Goal: Information Seeking & Learning: Learn about a topic

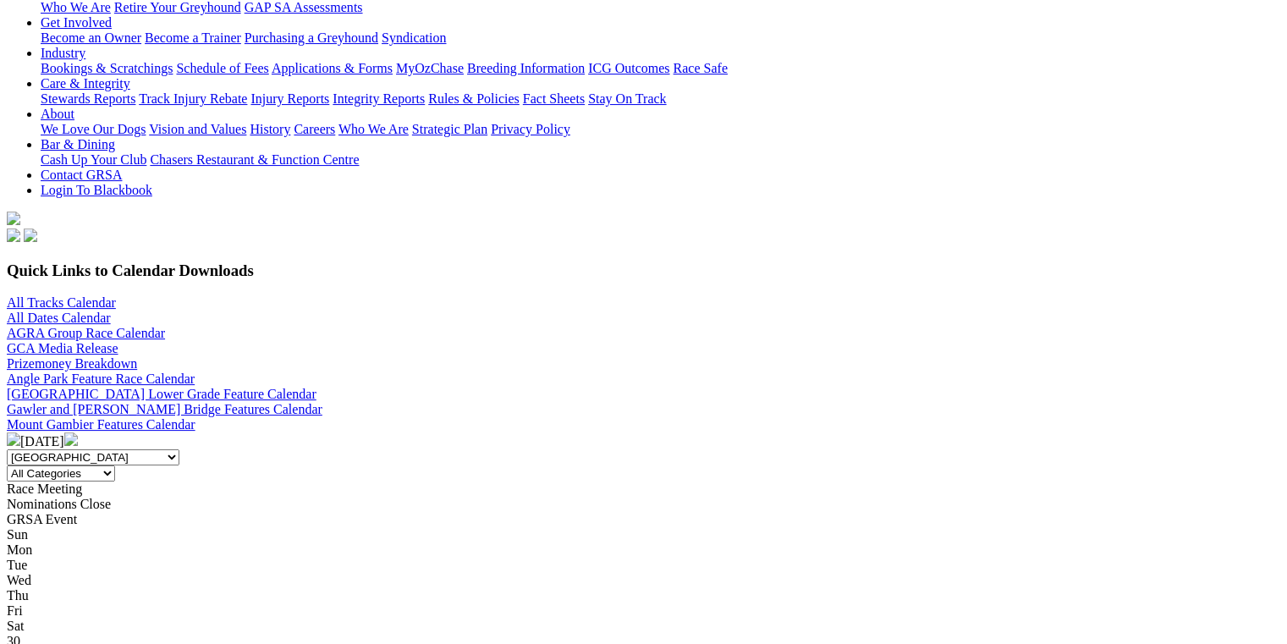
scroll to position [169, 0]
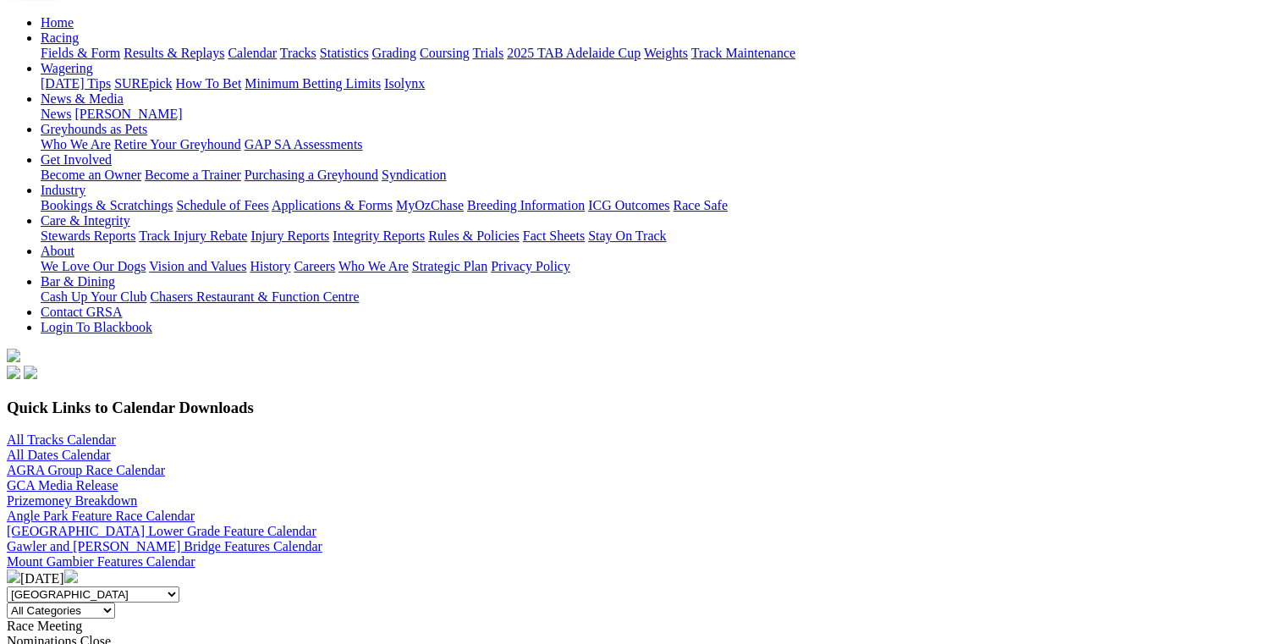
click at [78, 569] on img at bounding box center [71, 576] width 14 height 14
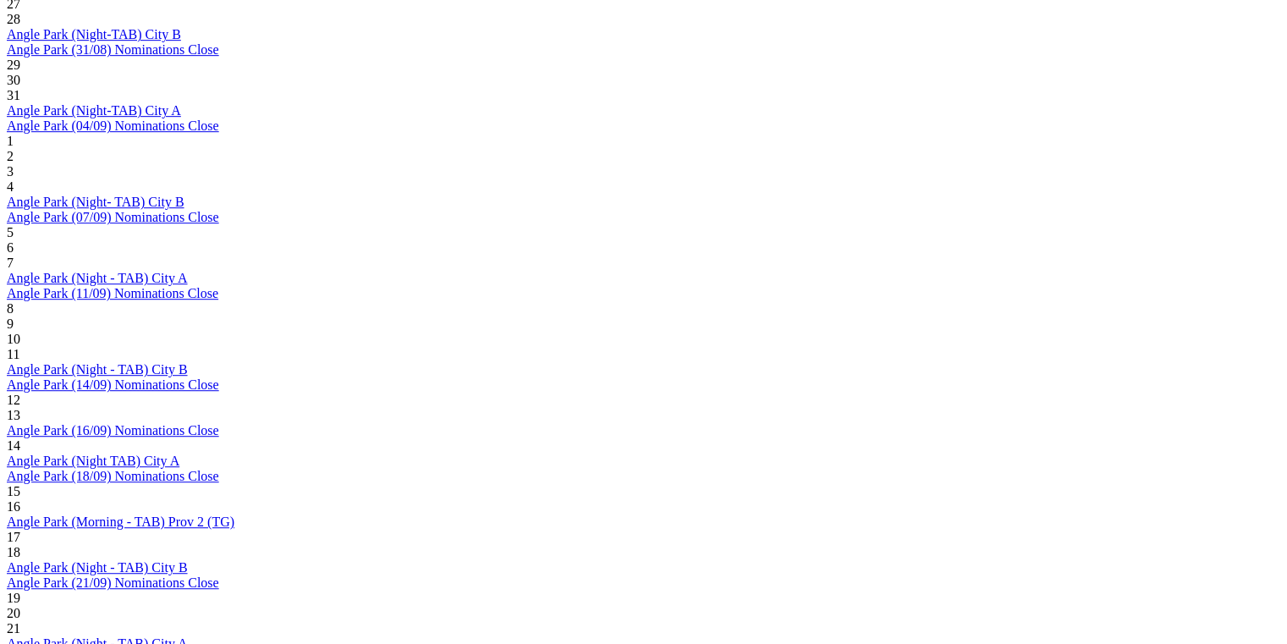
scroll to position [1015, 0]
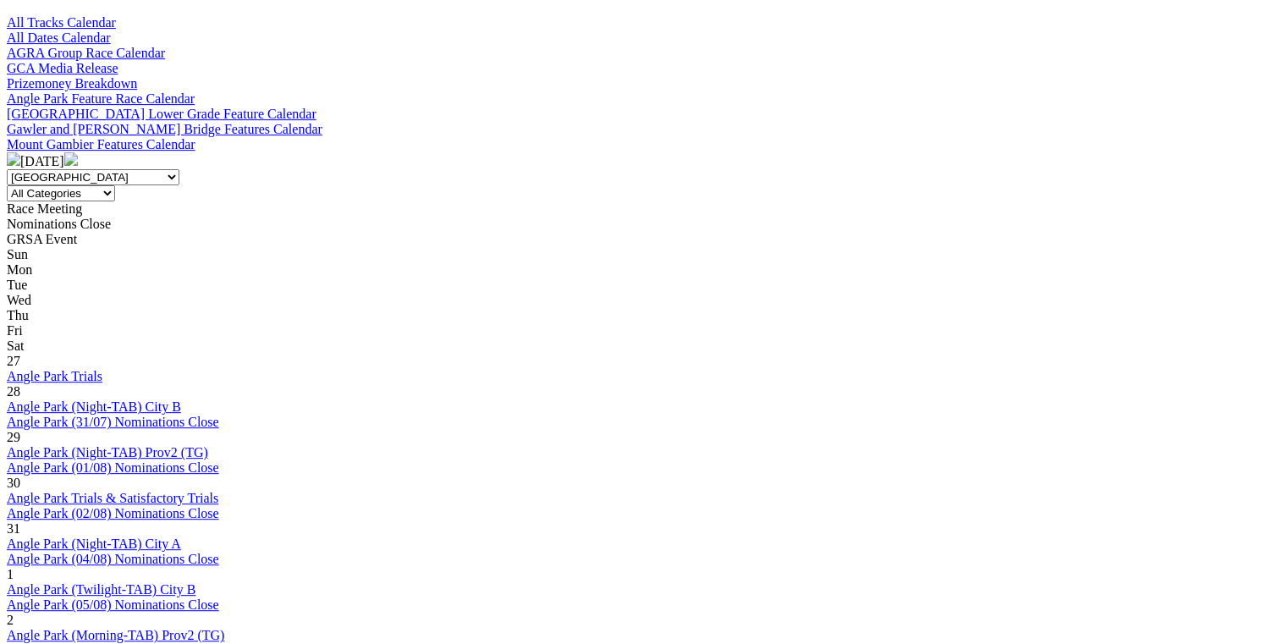
scroll to position [592, 0]
